Goal: Task Accomplishment & Management: Complete application form

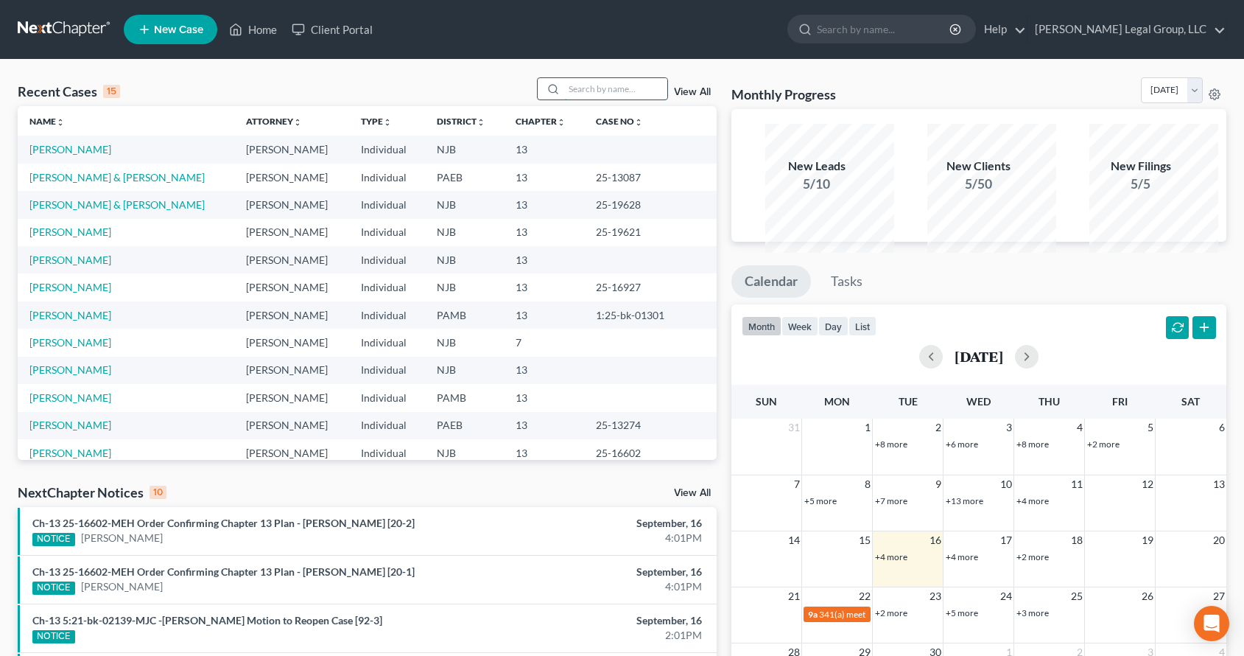
click at [564, 99] on input "search" at bounding box center [615, 88] width 103 height 21
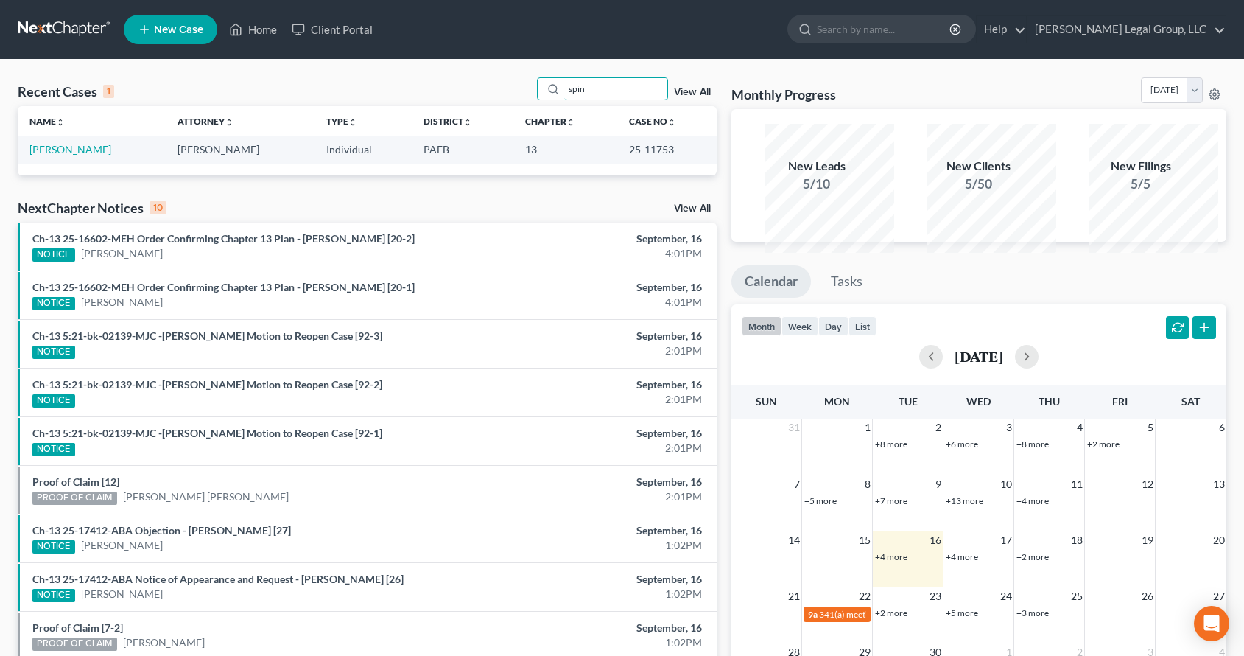
type input "spin"
click at [141, 163] on td "[PERSON_NAME]" at bounding box center [92, 149] width 148 height 27
click at [111, 155] on link "[PERSON_NAME]" at bounding box center [70, 149] width 82 height 13
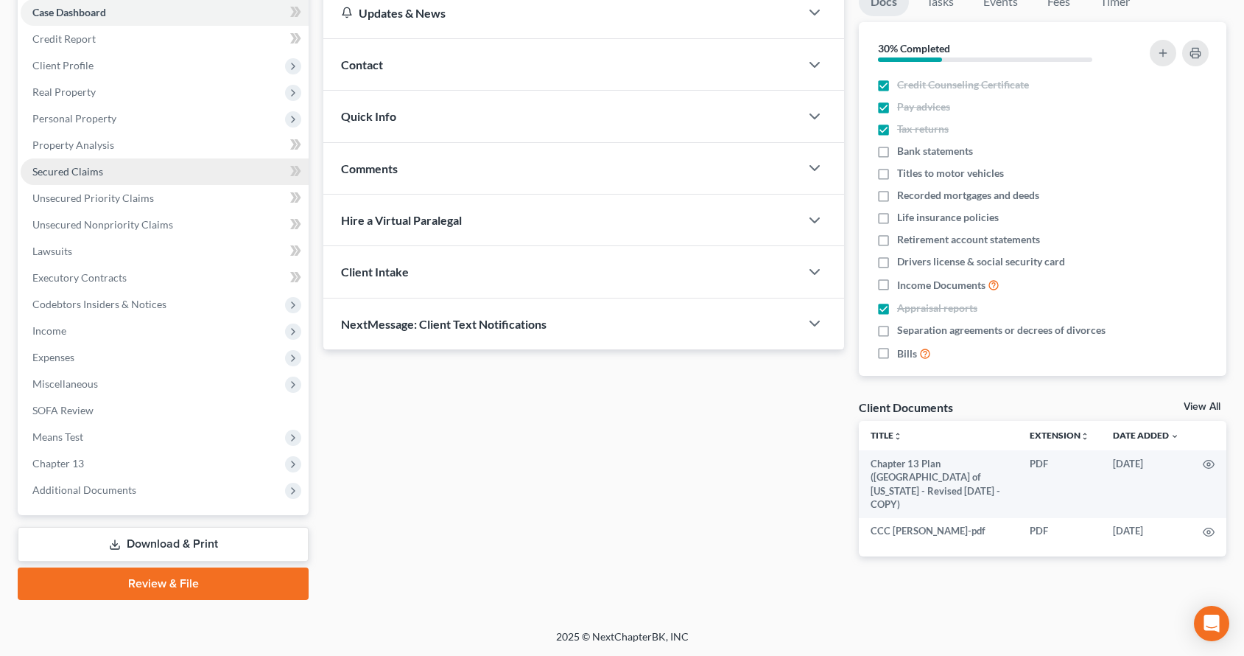
scroll to position [368, 0]
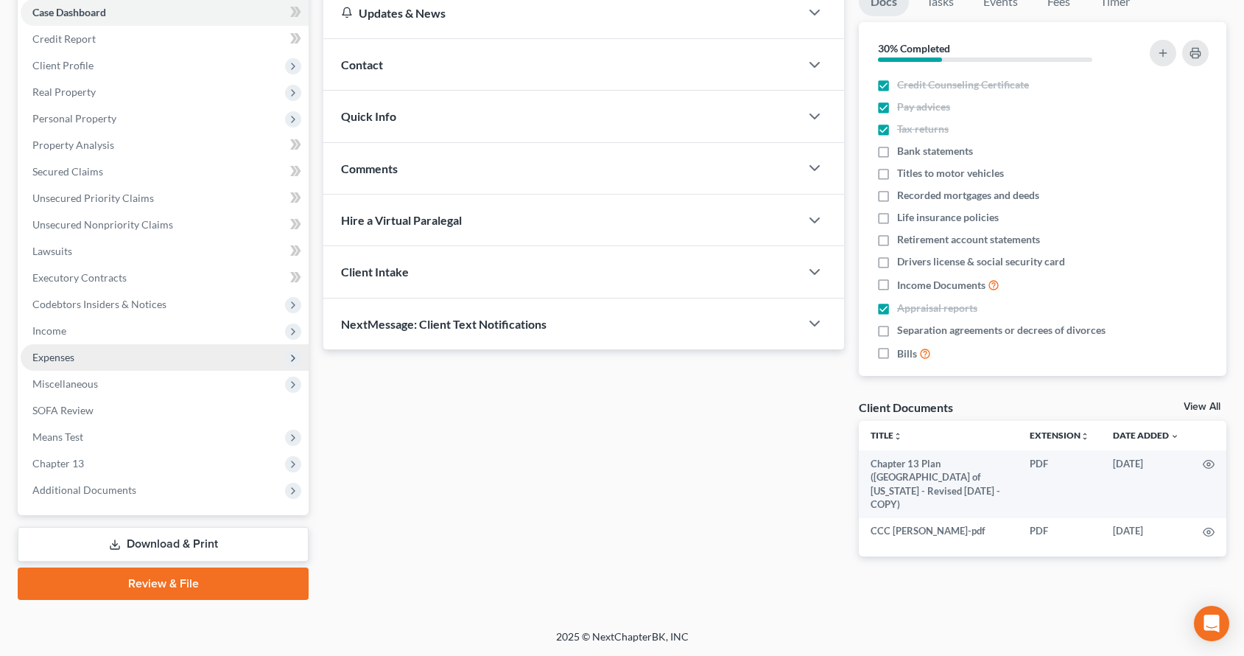
click at [127, 344] on span "Expenses" at bounding box center [165, 357] width 288 height 27
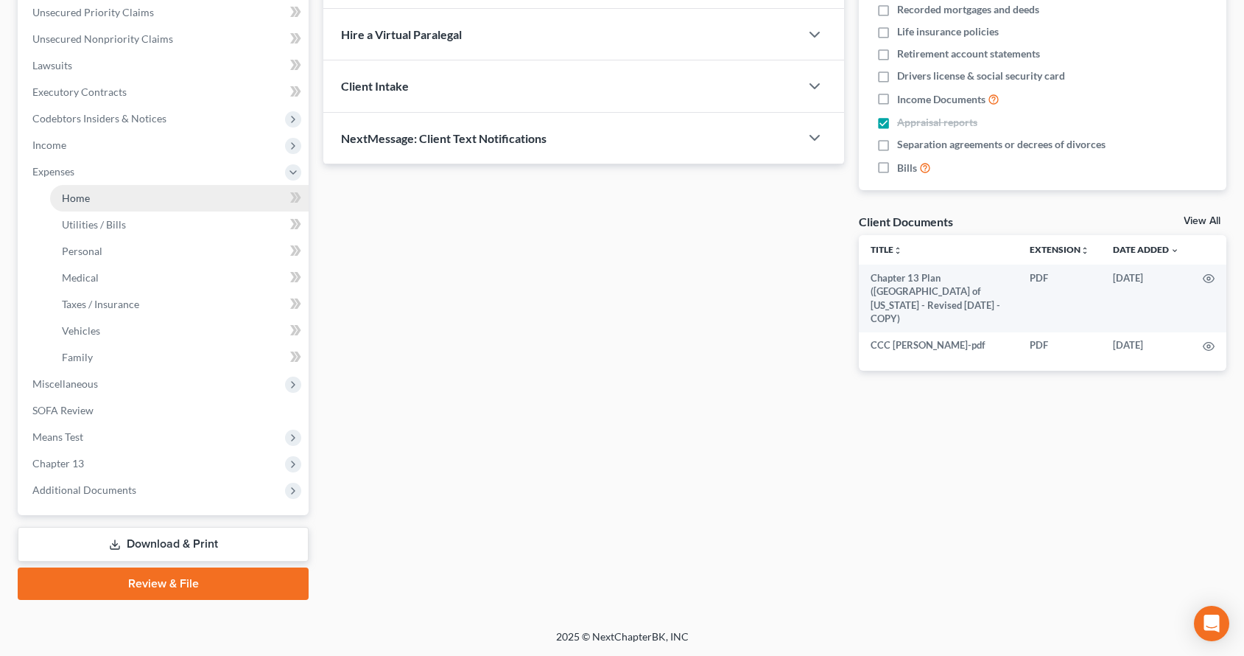
click at [137, 211] on link "Home" at bounding box center [179, 198] width 259 height 27
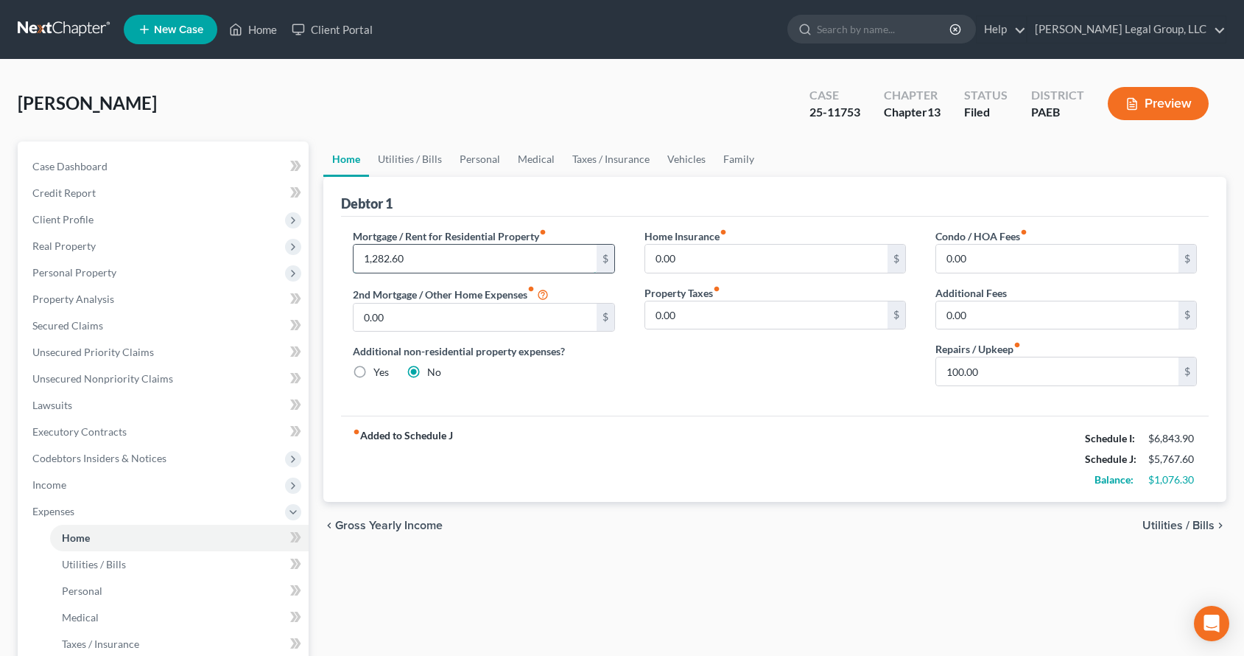
click at [438, 273] on input "1,282.60" at bounding box center [475, 259] width 242 height 28
type input "1,284.78"
click at [428, 177] on link "Utilities / Bills" at bounding box center [410, 158] width 82 height 35
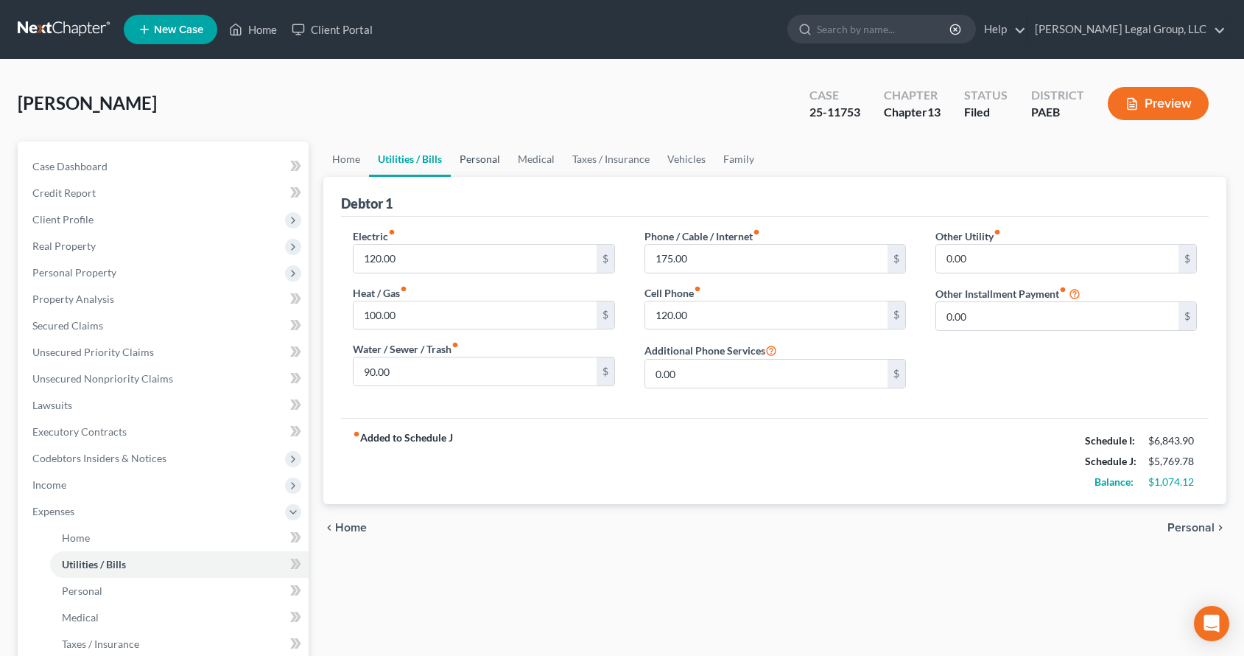
click at [509, 177] on link "Personal" at bounding box center [480, 158] width 58 height 35
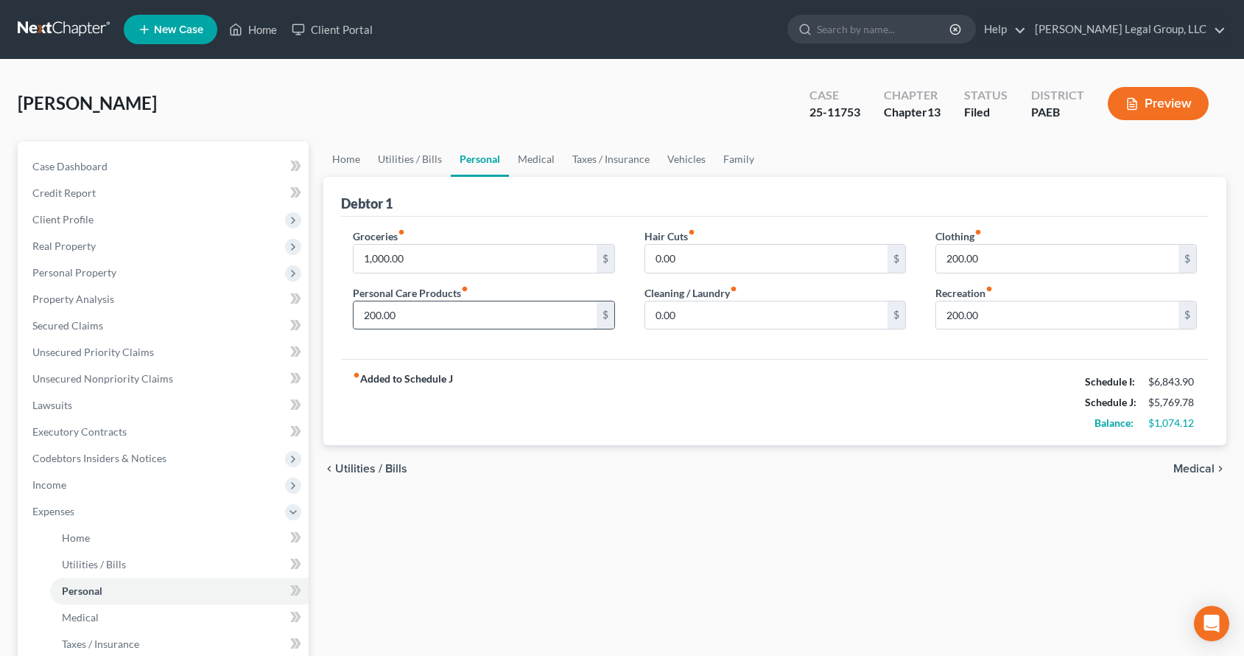
click at [398, 329] on input "200.00" at bounding box center [475, 315] width 242 height 28
type input "150.00"
click at [962, 273] on input "200.00" at bounding box center [1057, 259] width 242 height 28
type input "175.00"
click at [958, 329] on input "200.00" at bounding box center [1057, 315] width 242 height 28
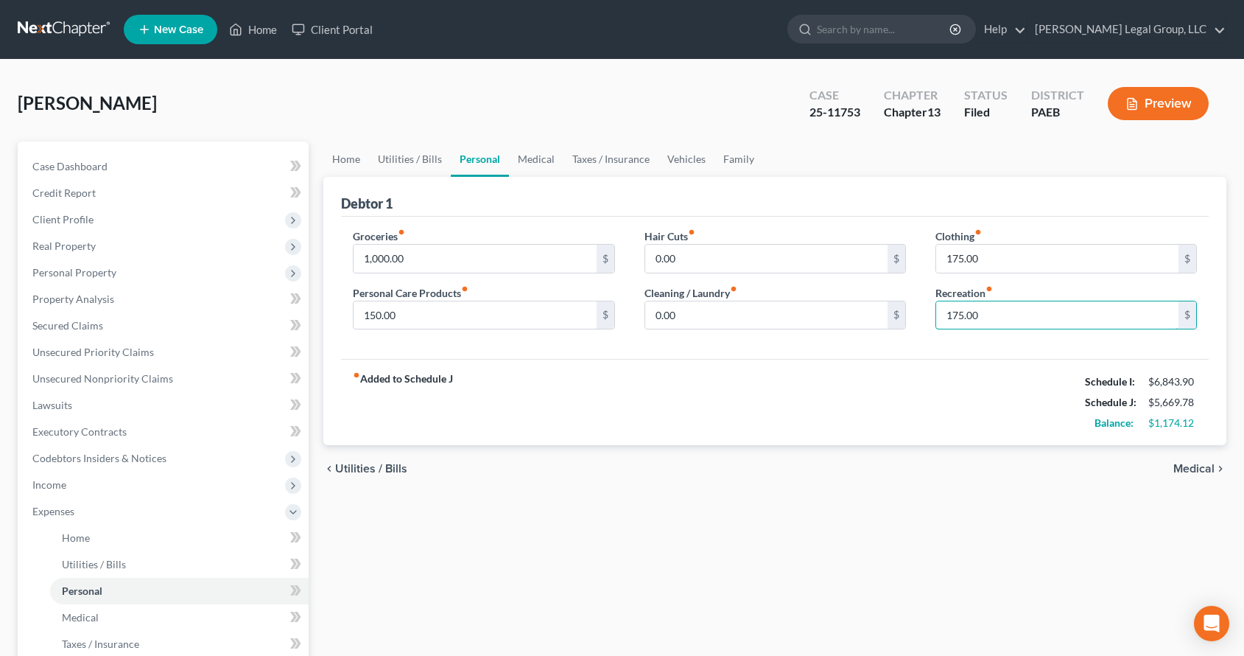
type input "175.00"
click at [865, 359] on div "Groceries fiber_manual_record 1,000.00 $ Personal Care Products fiber_manual_re…" at bounding box center [775, 288] width 868 height 143
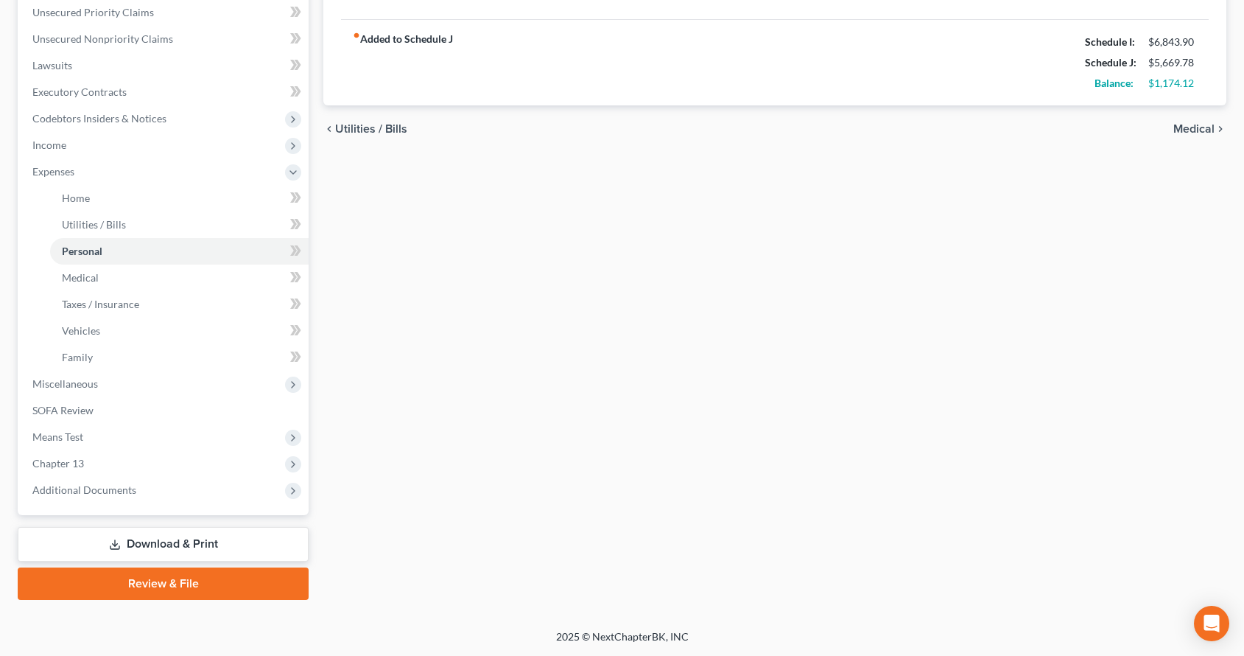
scroll to position [585, 0]
click at [98, 377] on span "Miscellaneous" at bounding box center [65, 383] width 66 height 13
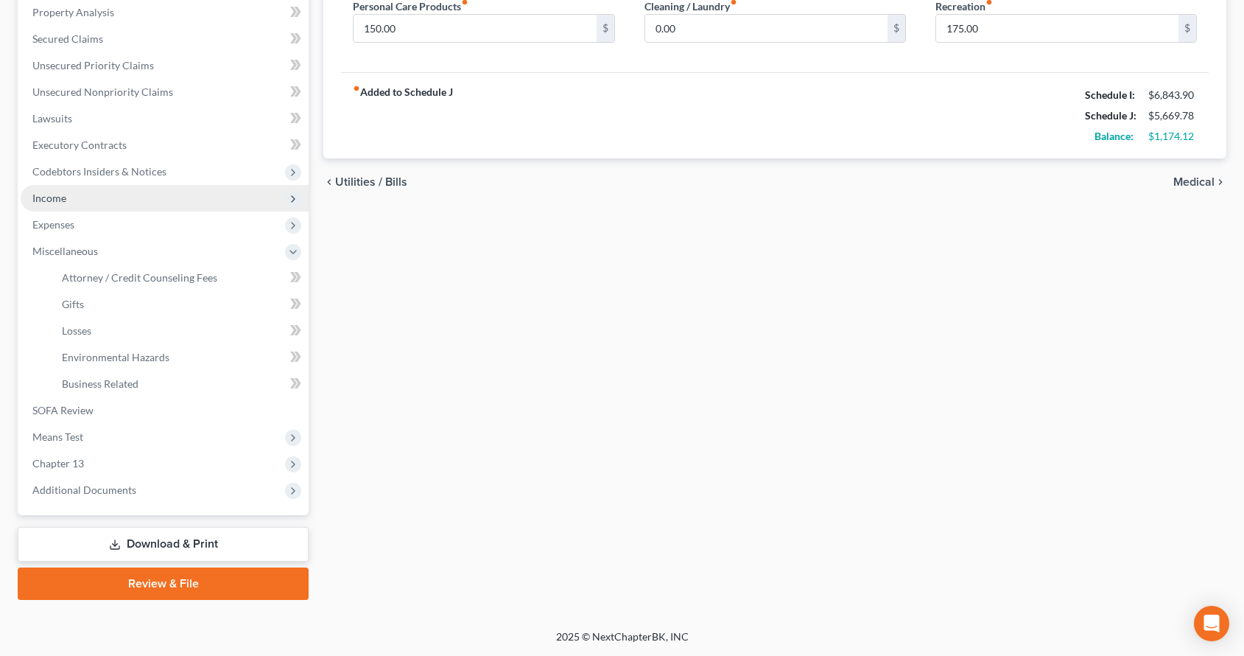
scroll to position [445, 0]
click at [119, 185] on span "Income" at bounding box center [165, 198] width 288 height 27
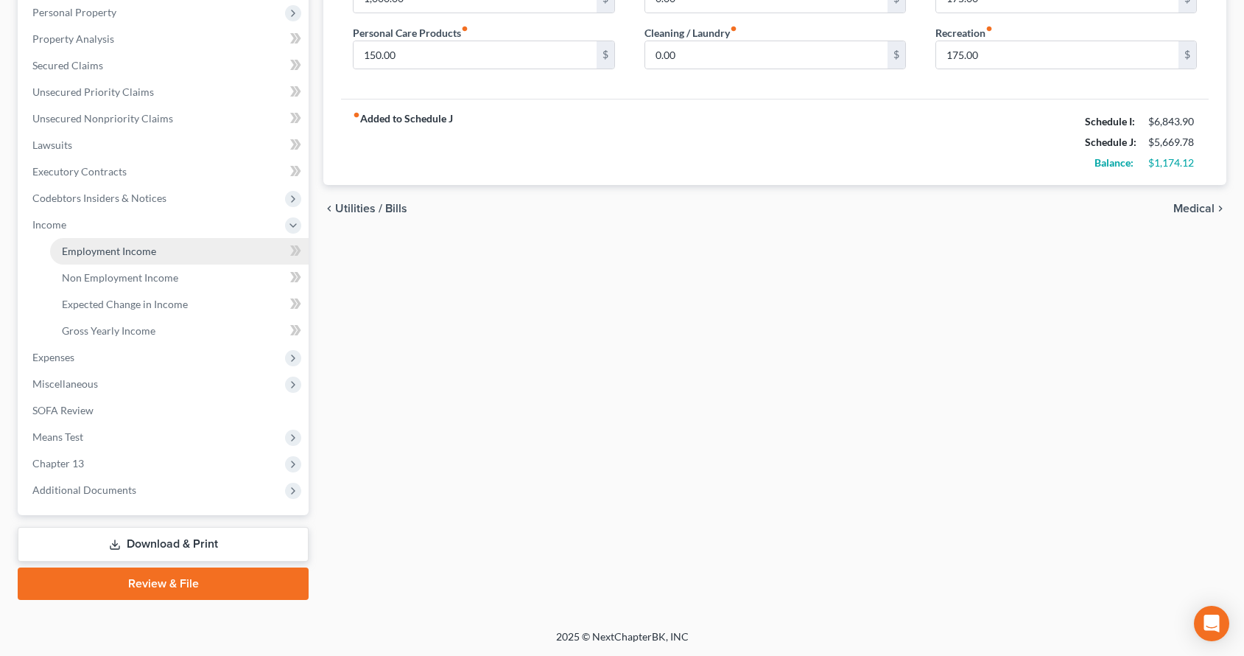
click at [119, 245] on span "Employment Income" at bounding box center [109, 251] width 94 height 13
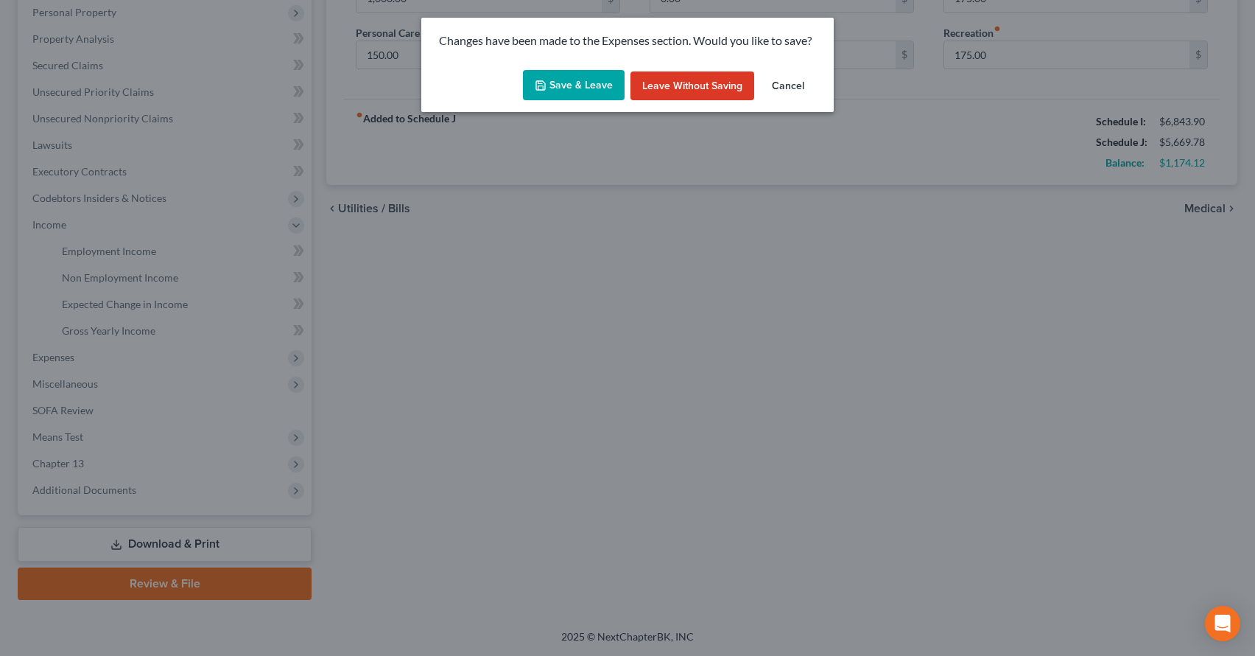
click at [584, 101] on button "Save & Leave" at bounding box center [574, 85] width 102 height 31
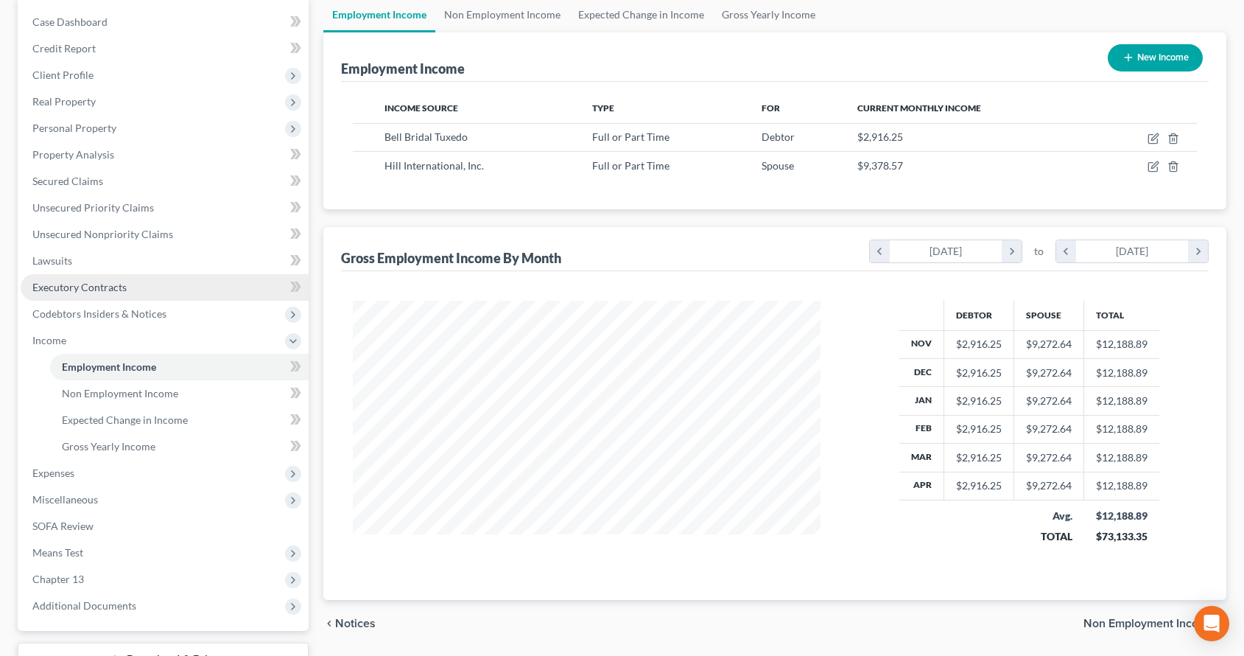
scroll to position [485, 0]
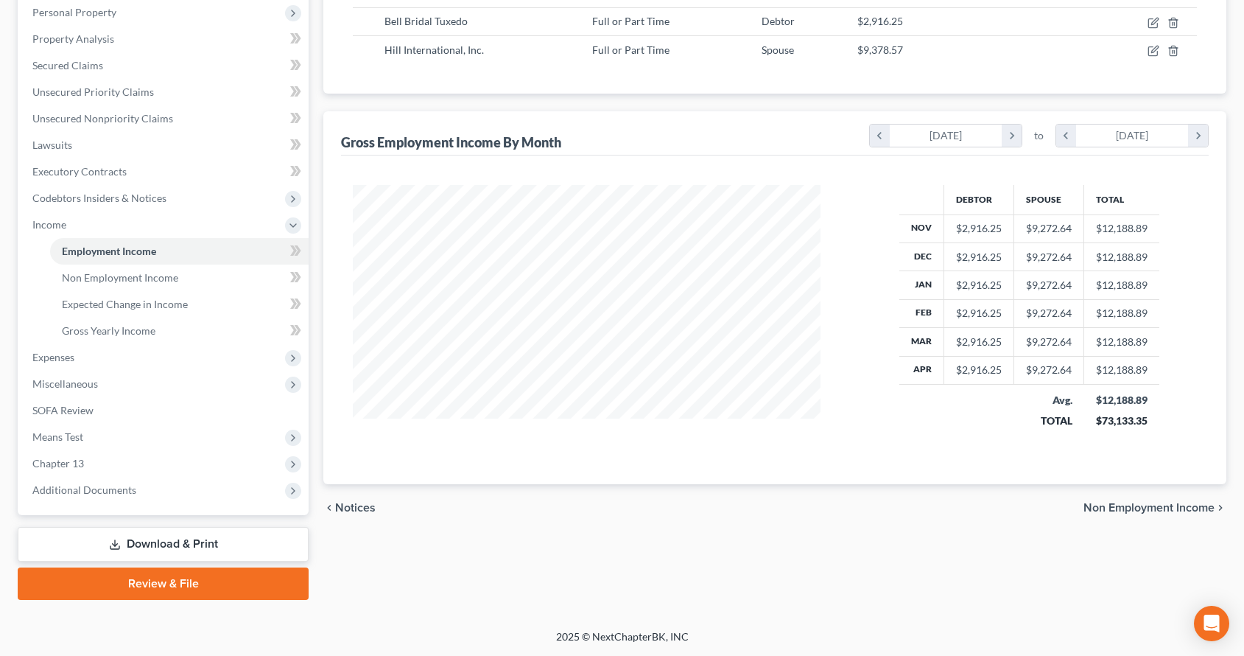
click at [206, 527] on link "Download & Print" at bounding box center [163, 544] width 291 height 35
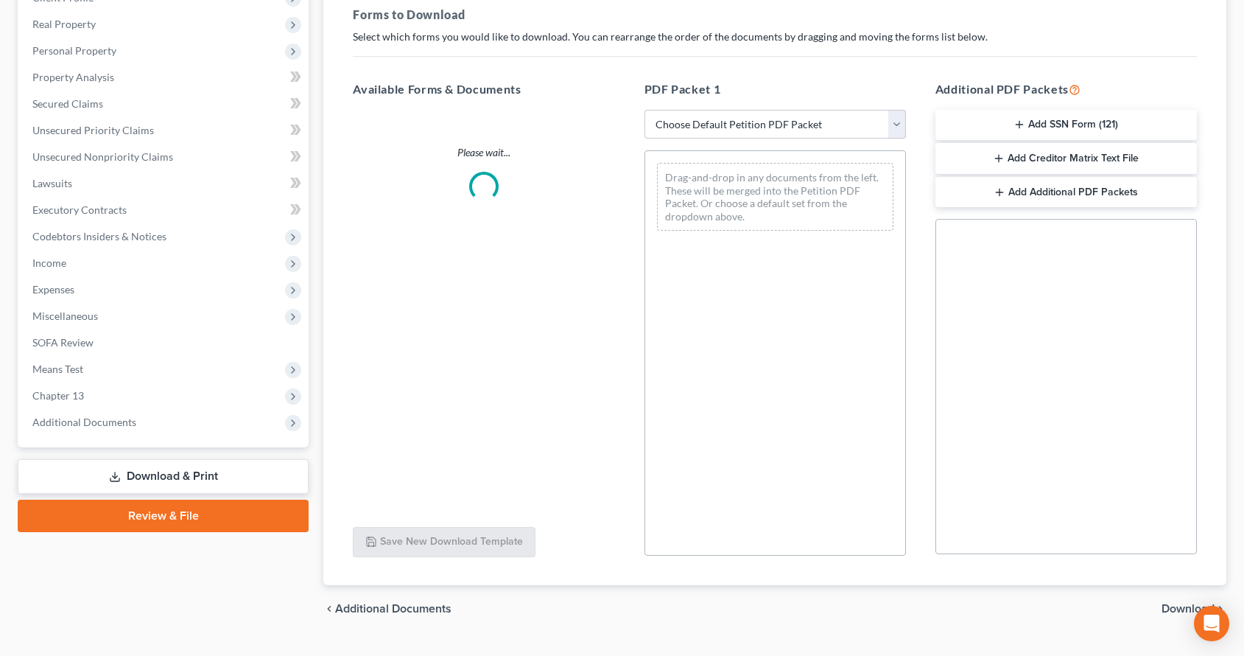
scroll to position [221, 0]
click at [897, 140] on select "Choose Default Petition PDF Packet Complete Bankruptcy Petition (all forms and …" at bounding box center [774, 124] width 261 height 29
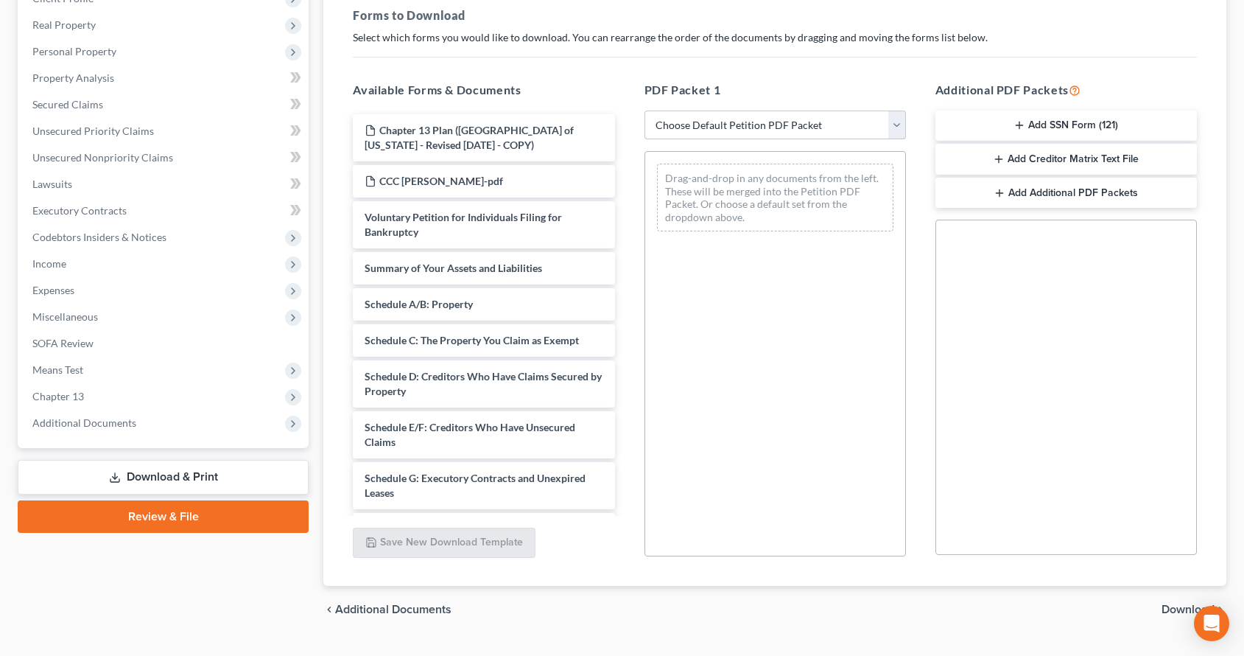
select select "2"
click at [646, 140] on select "Choose Default Petition PDF Packet Complete Bankruptcy Petition (all forms and …" at bounding box center [774, 124] width 261 height 29
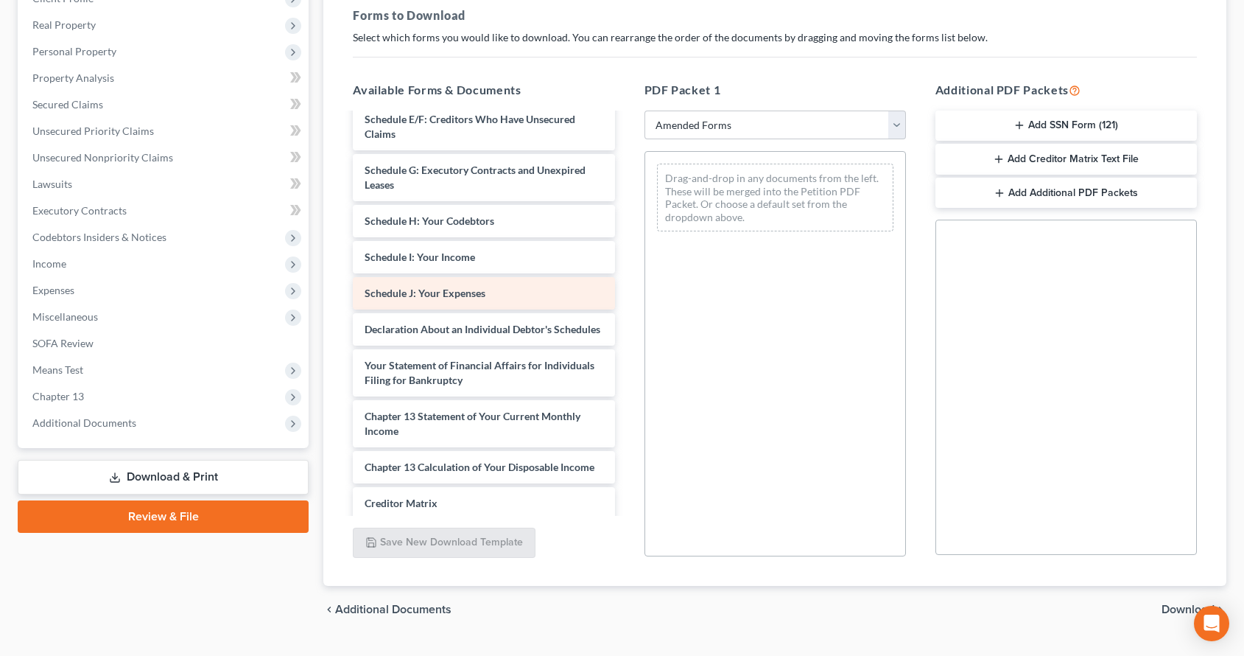
click at [465, 299] on span "Schedule J: Your Expenses" at bounding box center [425, 293] width 121 height 13
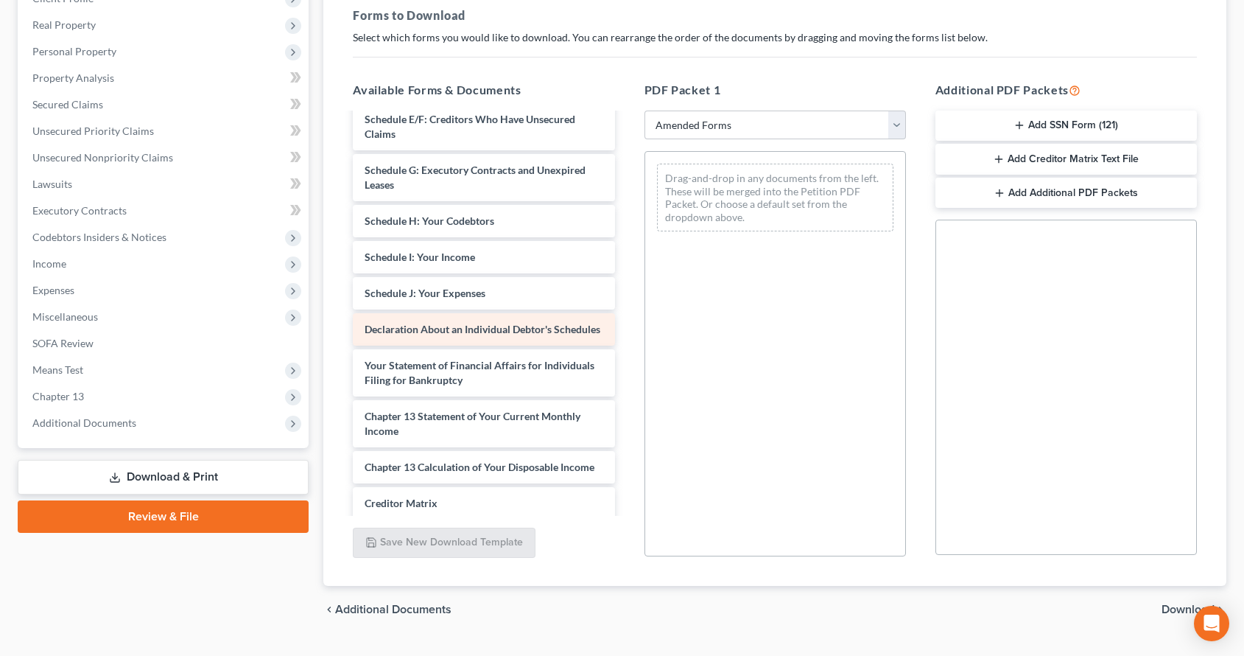
click at [483, 335] on span "Declaration About an Individual Debtor's Schedules" at bounding box center [483, 329] width 236 height 13
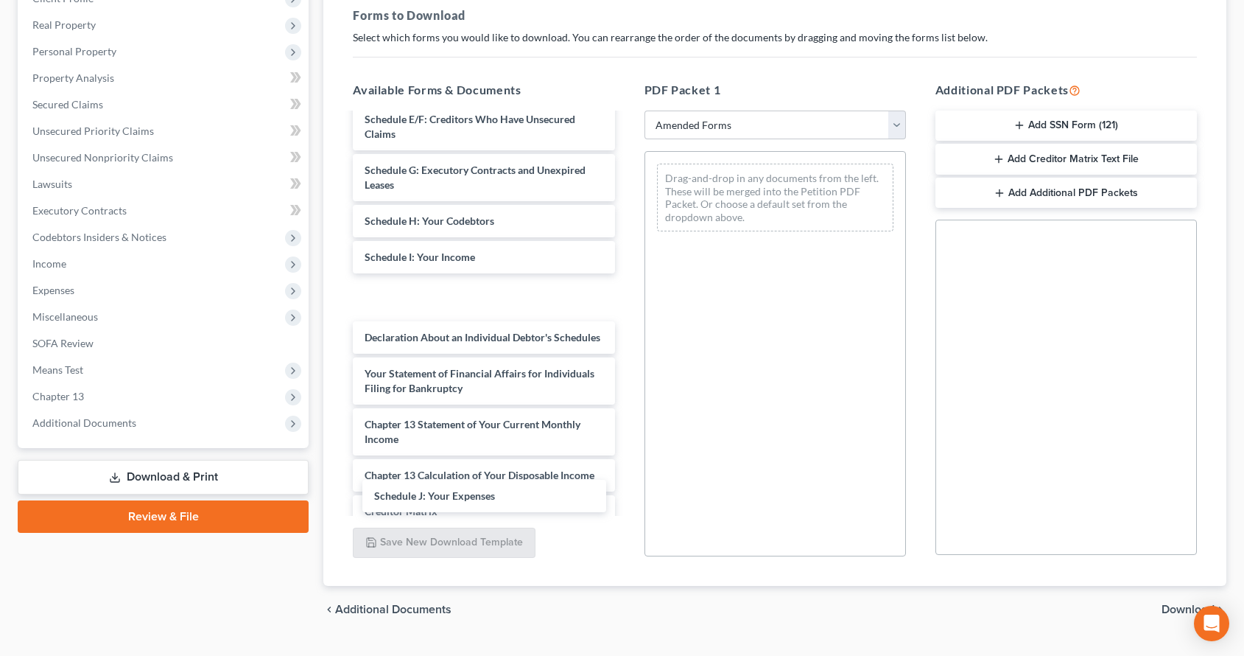
click at [491, 505] on div "Schedule J: Your Expenses Voluntary Petition for Individuals Filing for Bankrup…" at bounding box center [483, 271] width 285 height 757
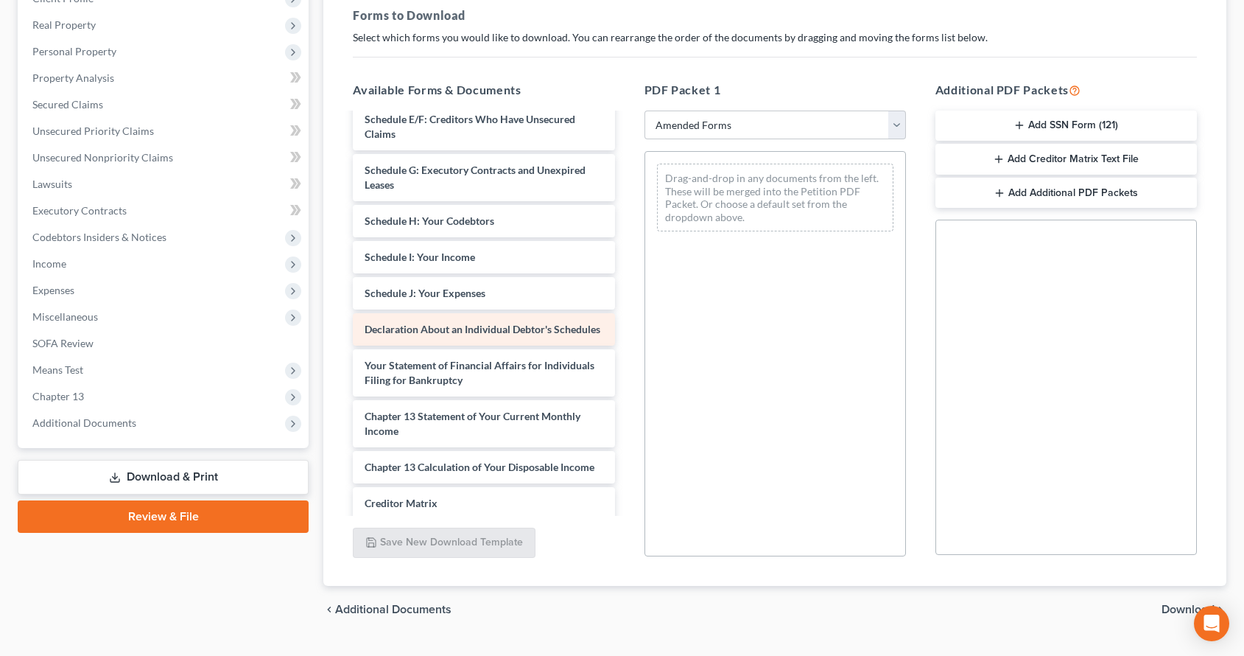
click at [486, 345] on div "Declaration About an Individual Debtor's Schedules" at bounding box center [483, 329] width 261 height 32
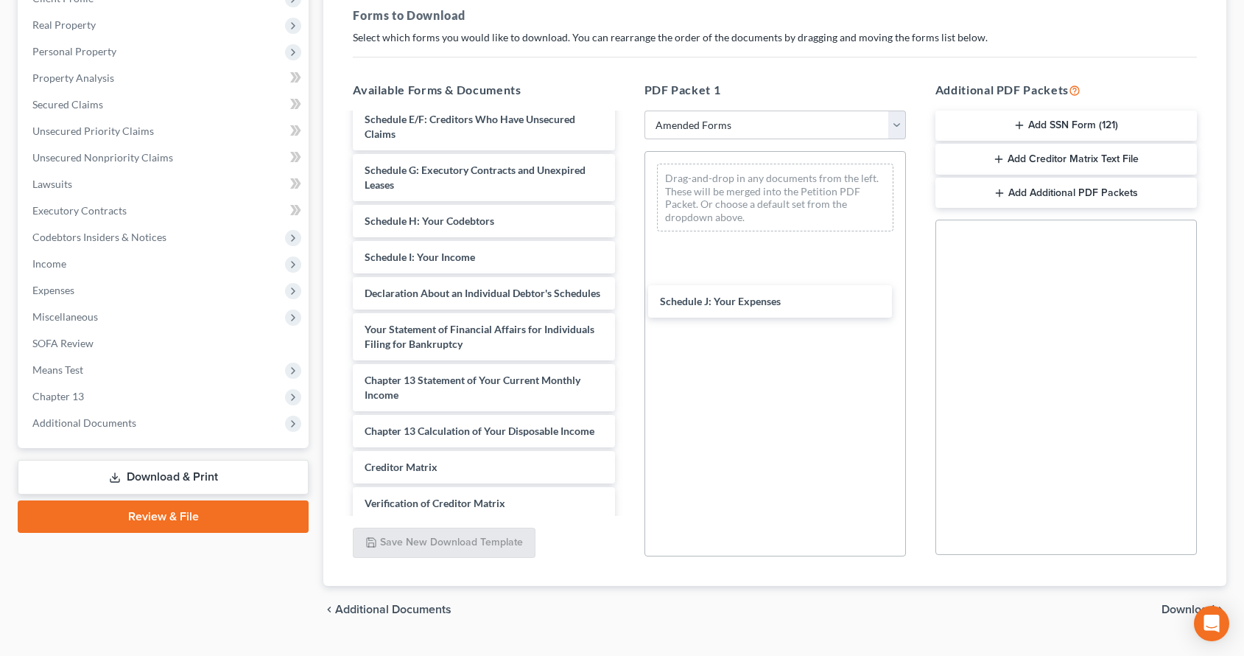
drag, startPoint x: 484, startPoint y: 502, endPoint x: 667, endPoint y: 354, distance: 234.7
click at [626, 306] on div "Schedule J: Your Expenses Voluntary Petition for Individuals Filing for Bankrup…" at bounding box center [483, 249] width 285 height 713
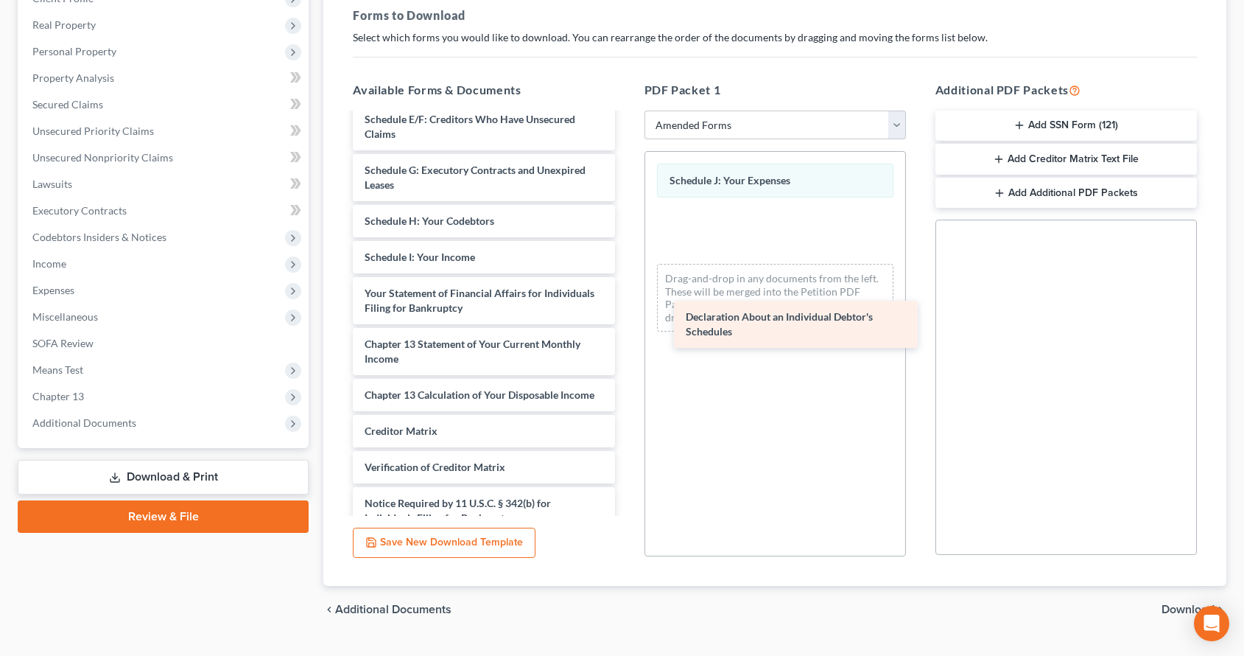
drag, startPoint x: 471, startPoint y: 511, endPoint x: 780, endPoint y: 331, distance: 357.8
click at [626, 331] on div "Declaration About an Individual Debtor's Schedules Voluntary Petition for Indiv…" at bounding box center [483, 231] width 285 height 677
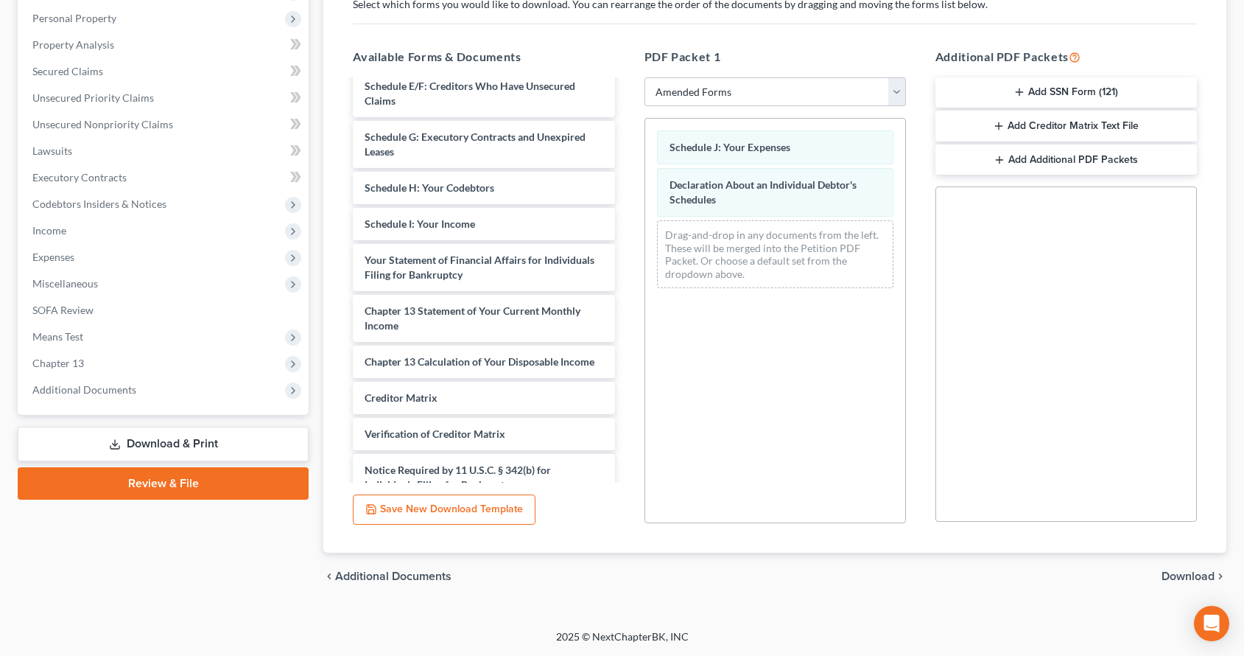
scroll to position [389, 0]
click at [1162, 570] on span "Download" at bounding box center [1188, 576] width 53 height 12
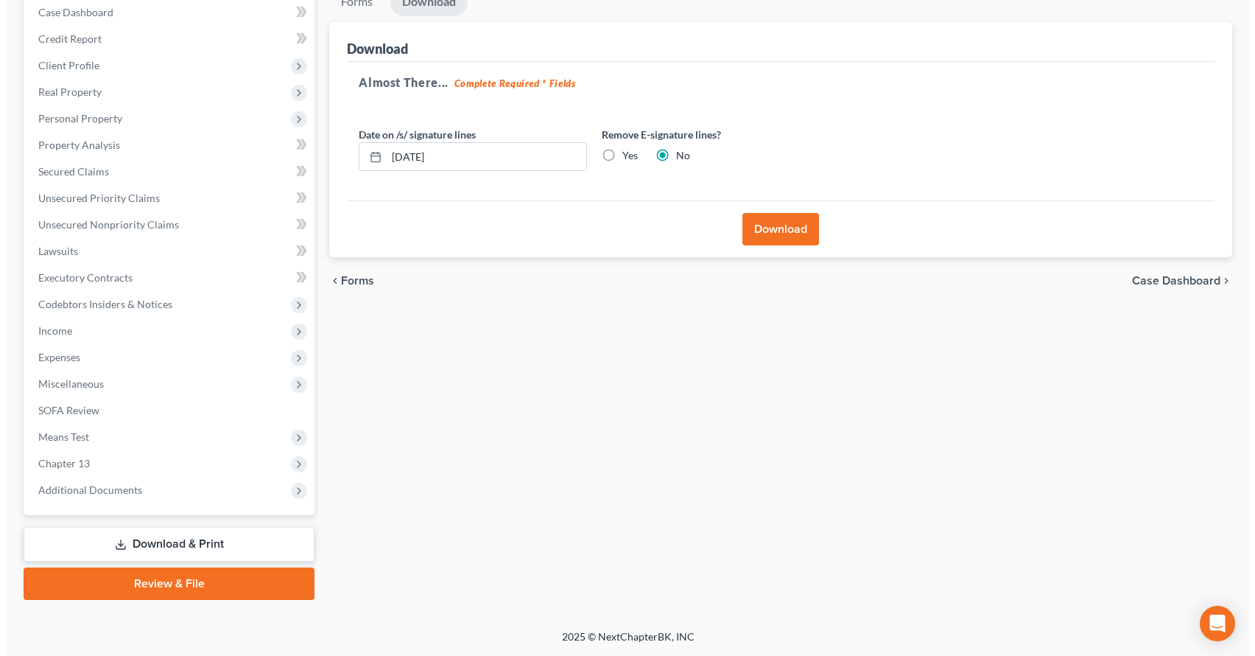
scroll to position [206, 0]
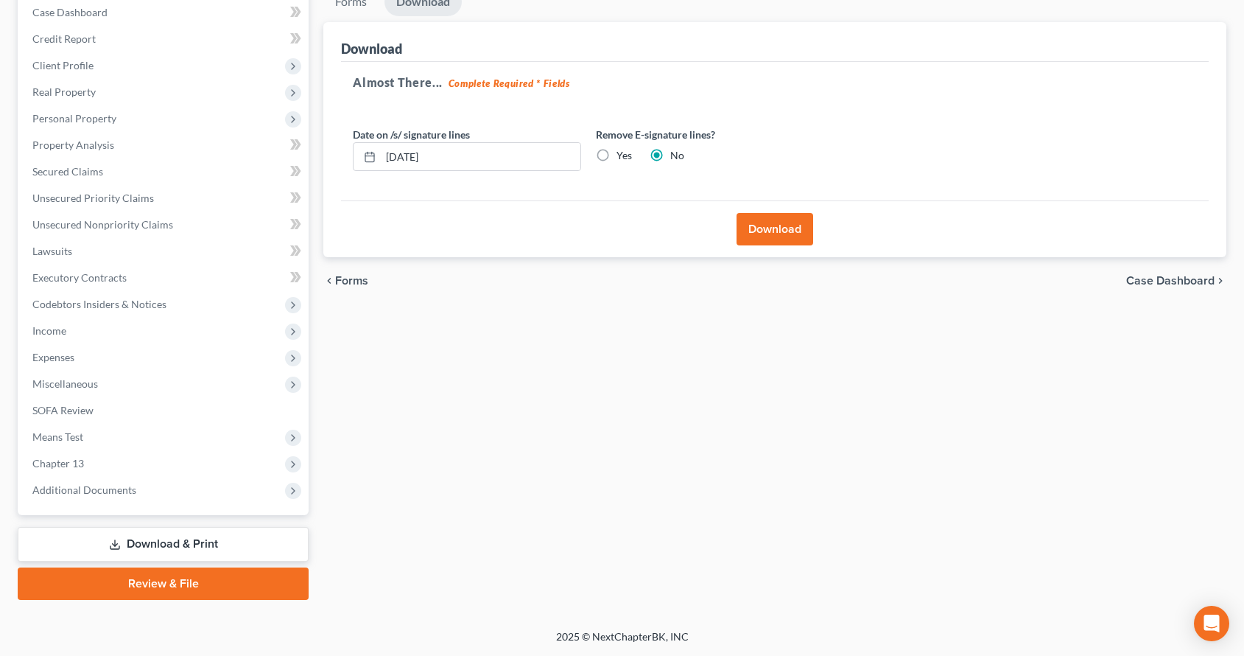
click at [768, 245] on button "Download" at bounding box center [775, 229] width 77 height 32
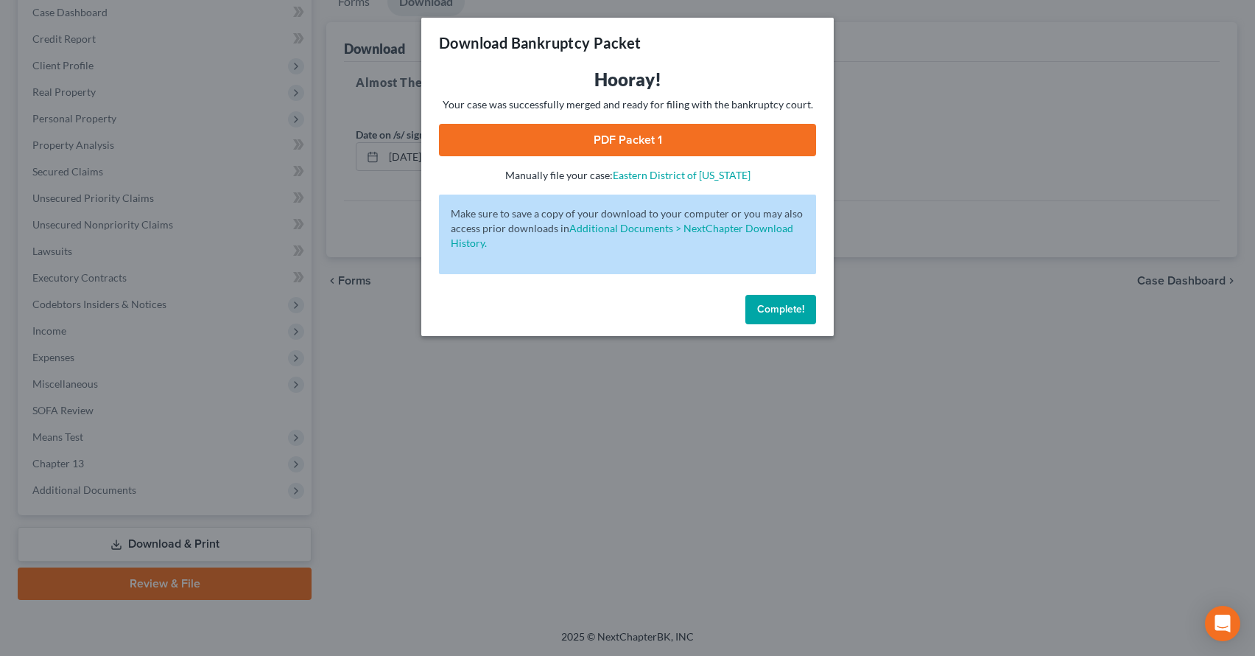
click at [637, 156] on link "PDF Packet 1" at bounding box center [627, 140] width 377 height 32
